Goal: Transaction & Acquisition: Obtain resource

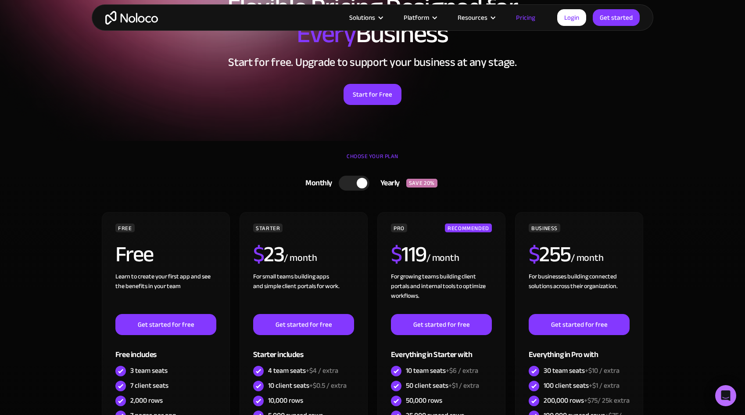
scroll to position [32, 0]
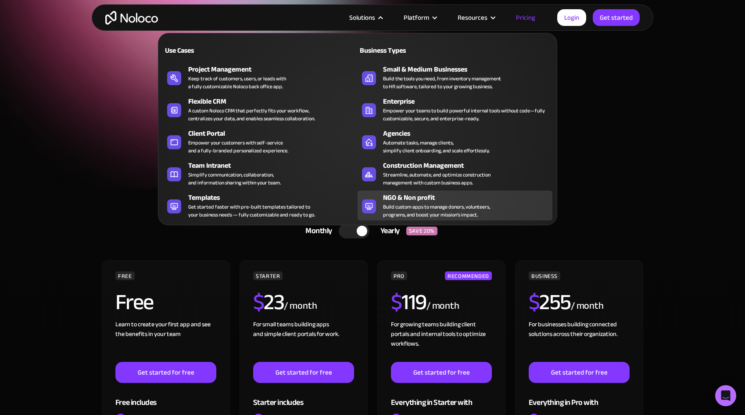
click at [395, 204] on div "Build custom apps to manage donors, volunteers, programs, and boost your missio…" at bounding box center [436, 211] width 107 height 16
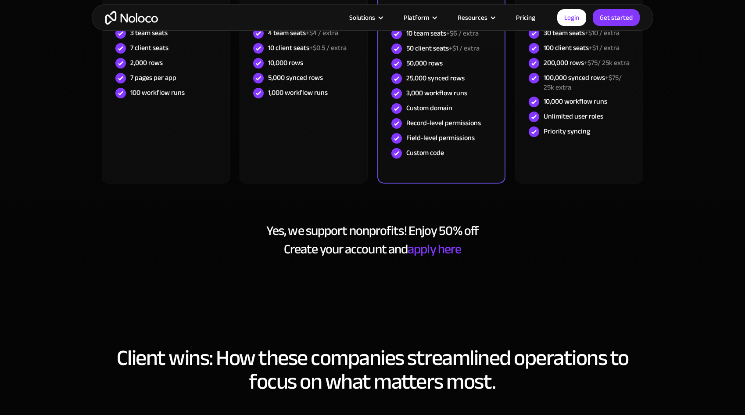
scroll to position [2890, 0]
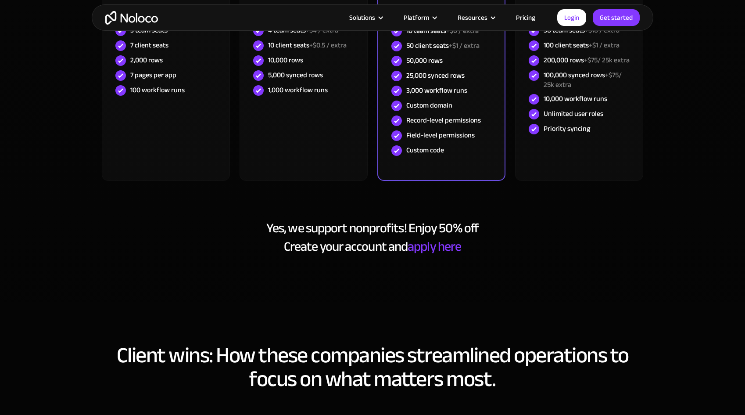
click at [443, 250] on link "apply here" at bounding box center [435, 246] width 54 height 25
click at [218, 225] on h2 "Yes, we support nonprofits! Enjoy 50% off Create your account and apply here" at bounding box center [372, 237] width 544 height 37
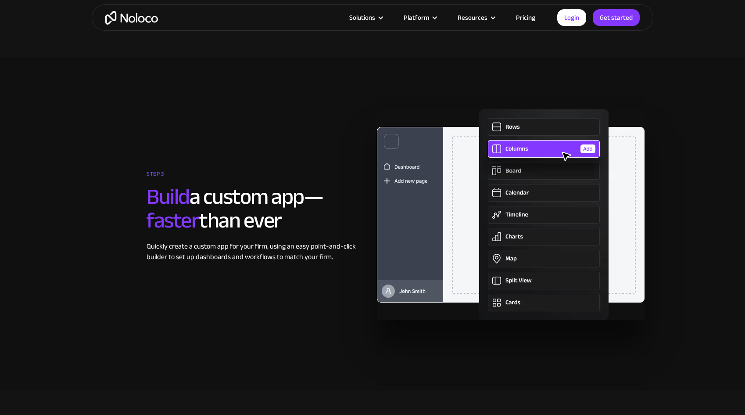
scroll to position [1620, 0]
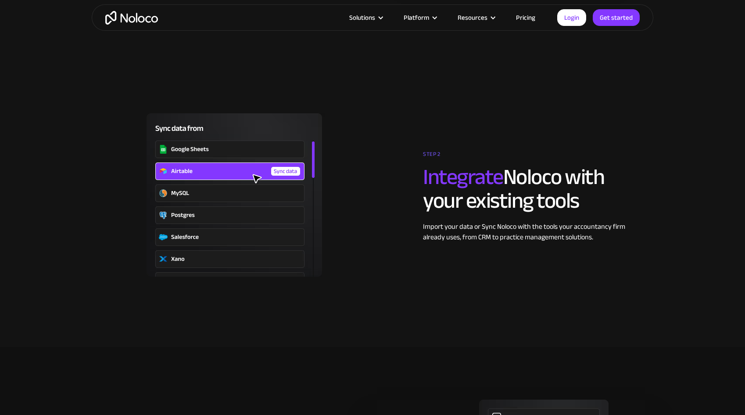
click at [148, 18] on img "home" at bounding box center [131, 18] width 53 height 14
